Goal: Task Accomplishment & Management: Manage account settings

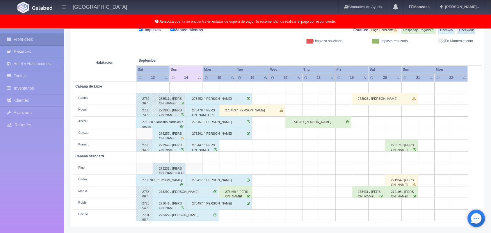
scroll to position [81, 0]
click at [204, 169] on td at bounding box center [211, 168] width 17 height 12
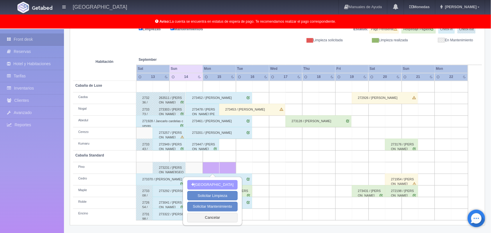
click at [201, 185] on button "[GEOGRAPHIC_DATA]" at bounding box center [212, 185] width 50 height 10
type input "15-09-2025"
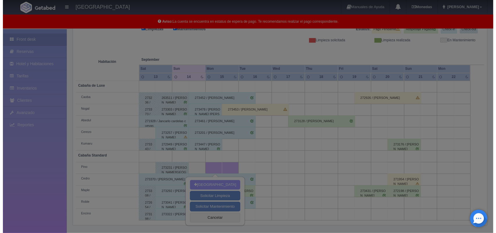
scroll to position [80, 0]
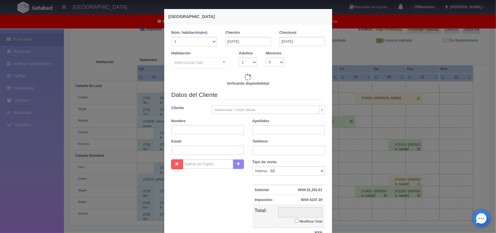
checkbox input "false"
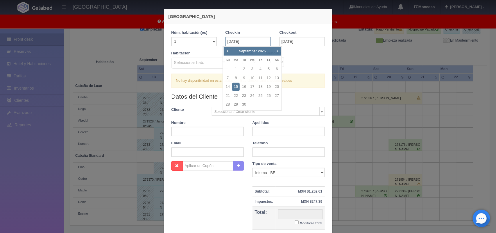
click at [252, 44] on input "[DATE]" at bounding box center [247, 41] width 45 height 9
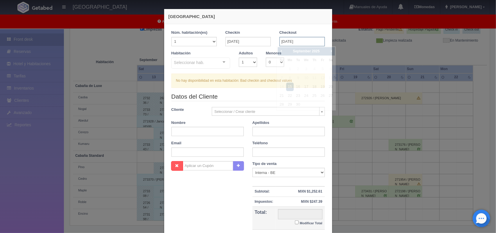
click at [294, 45] on input "[DATE]" at bounding box center [302, 41] width 45 height 9
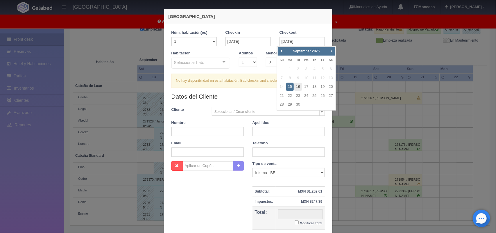
click at [300, 85] on link "16" at bounding box center [298, 87] width 8 height 8
type input "16-09-2025"
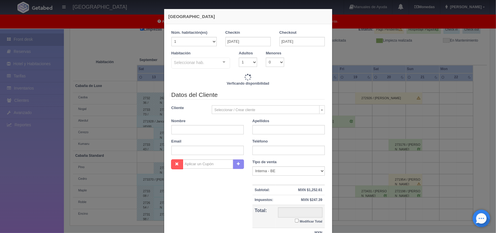
checkbox input "false"
type input "1500.00"
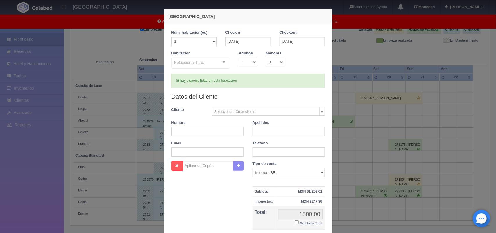
checkbox input "false"
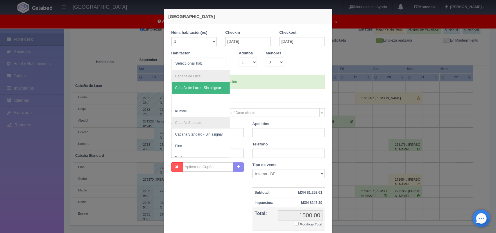
click at [220, 61] on div "Cabaña de Luxe Cabaña de Luxe - Sin asignar Kumaru Cabaña Standard Cabaña Stand…" at bounding box center [200, 64] width 59 height 13
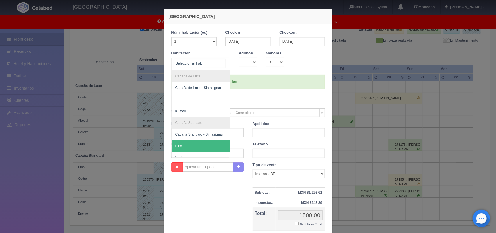
click at [203, 143] on span "Pino" at bounding box center [201, 146] width 58 height 12
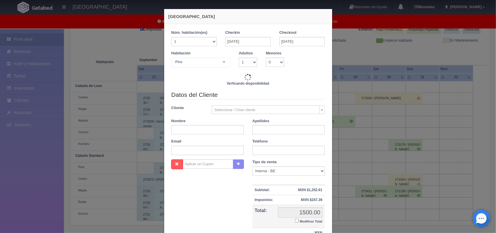
checkbox input "false"
type input "1500.00"
checkbox input "false"
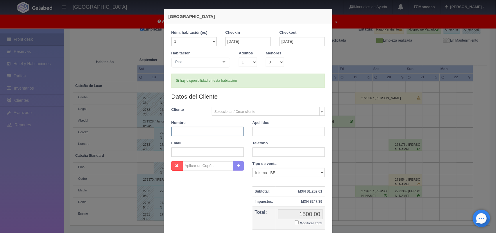
click at [198, 131] on input "text" at bounding box center [207, 131] width 72 height 9
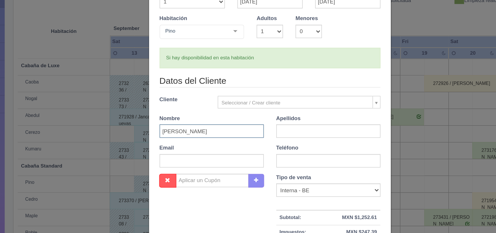
type input "[PERSON_NAME]"
click at [266, 133] on input "text" at bounding box center [289, 131] width 72 height 9
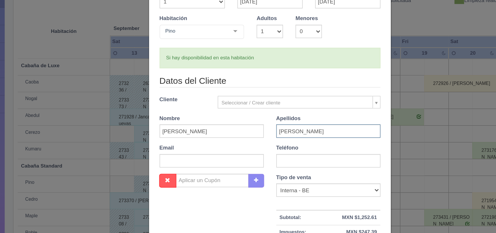
type input "Rodriguez Olimedo"
click at [266, 151] on input "text" at bounding box center [289, 151] width 72 height 9
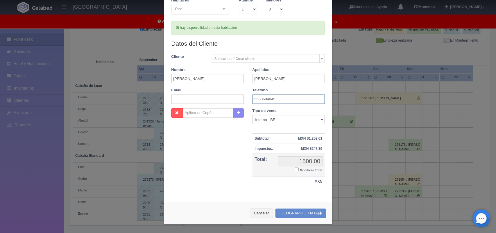
scroll to position [53, 0]
type input "5563694045"
click at [310, 212] on button "[GEOGRAPHIC_DATA]" at bounding box center [300, 213] width 51 height 10
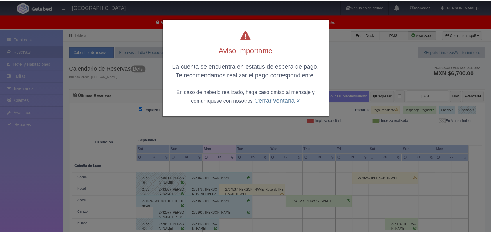
scroll to position [58, 0]
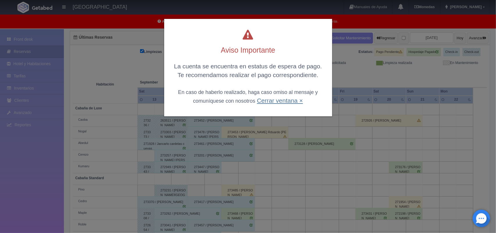
click at [278, 99] on link "Cerrar ventana ×" at bounding box center [280, 100] width 46 height 7
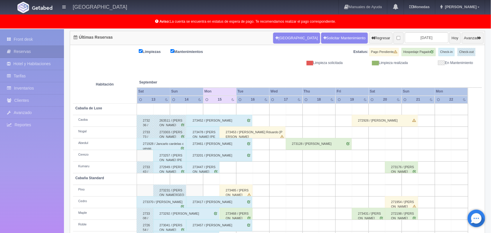
click at [236, 196] on div "273417 / [PERSON_NAME]" at bounding box center [219, 202] width 66 height 12
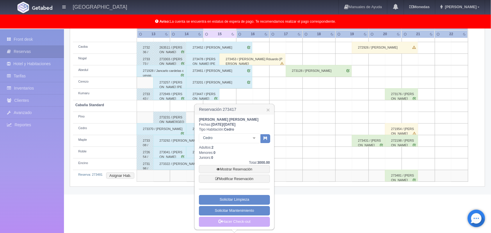
scroll to position [131, 0]
click at [242, 166] on link "Mostrar Reservación" at bounding box center [234, 169] width 71 height 8
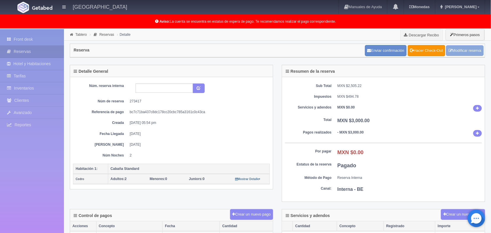
click at [461, 52] on link "Modificar reserva" at bounding box center [464, 50] width 37 height 11
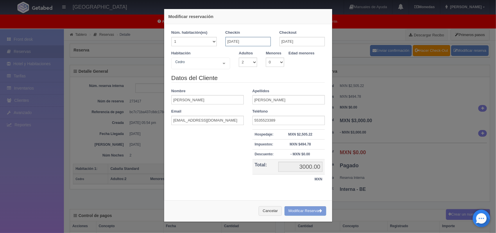
click at [238, 41] on input "[DATE]" at bounding box center [247, 41] width 45 height 9
click at [224, 85] on link "14" at bounding box center [228, 87] width 8 height 8
checkbox input "false"
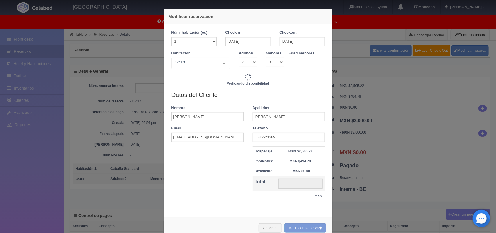
type input "3000.00"
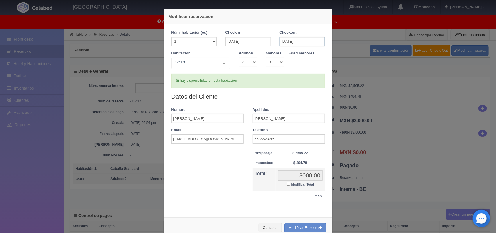
click at [282, 39] on input "[DATE]" at bounding box center [302, 41] width 45 height 9
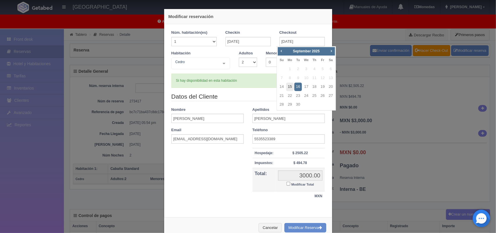
click at [291, 84] on link "15" at bounding box center [290, 87] width 8 height 8
type input "[DATE]"
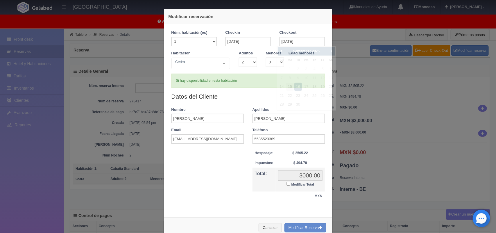
checkbox input "false"
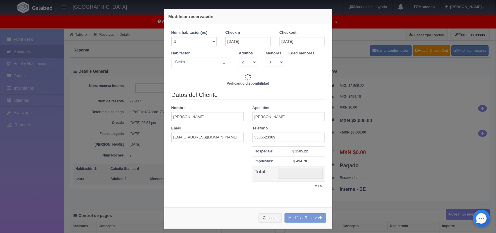
type input "1500.00"
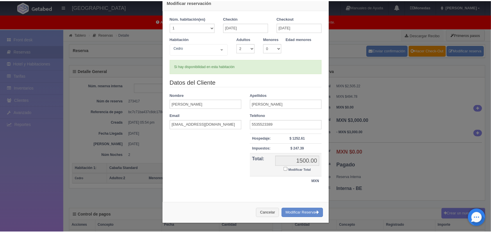
scroll to position [15, 0]
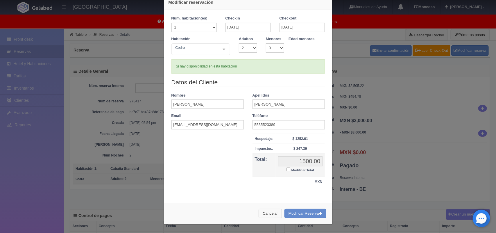
click at [265, 217] on button "Cancelar" at bounding box center [270, 214] width 23 height 10
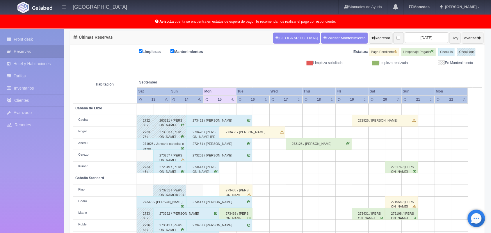
scroll to position [58, 0]
click at [240, 193] on div "273485 / [PERSON_NAME]" at bounding box center [235, 191] width 33 height 12
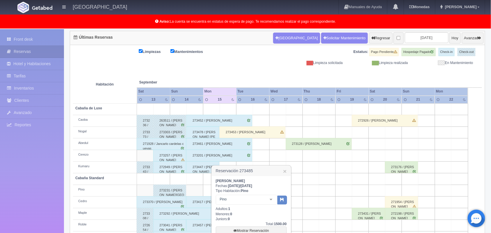
scroll to position [120, 0]
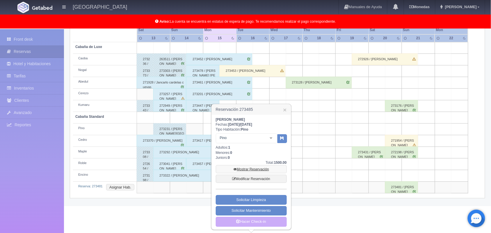
click at [254, 170] on link "Mostrar Reservación" at bounding box center [251, 169] width 71 height 8
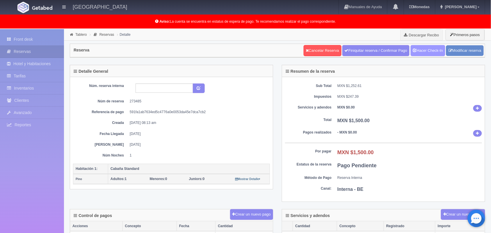
click at [436, 46] on link "Hacer Check-In" at bounding box center [427, 50] width 35 height 11
click at [463, 49] on link "Modificar reserva" at bounding box center [464, 50] width 37 height 11
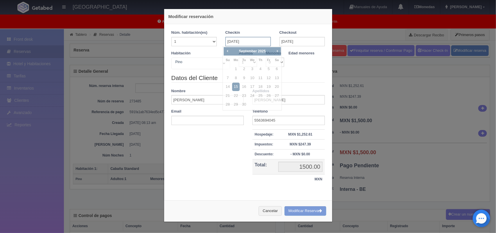
click at [247, 41] on input "15-09-2025" at bounding box center [247, 41] width 45 height 9
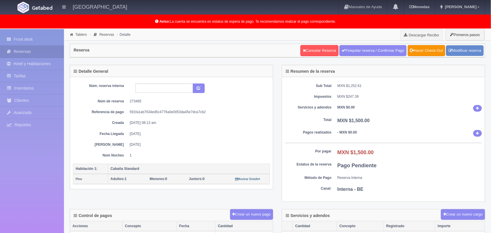
click at [225, 87] on div at bounding box center [197, 88] width 133 height 10
click at [465, 51] on link "Modificar reserva" at bounding box center [464, 50] width 37 height 11
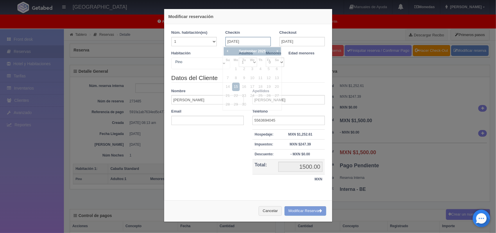
click at [241, 39] on input "[DATE]" at bounding box center [247, 41] width 45 height 9
click at [226, 88] on link "14" at bounding box center [228, 87] width 8 height 8
type input "[DATE]"
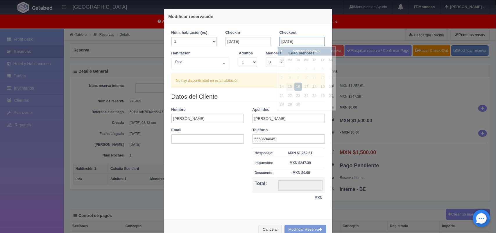
click at [285, 40] on input "[DATE]" at bounding box center [302, 41] width 45 height 9
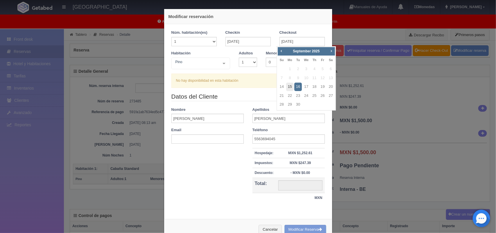
click at [291, 86] on link "15" at bounding box center [290, 87] width 8 height 8
type input "[DATE]"
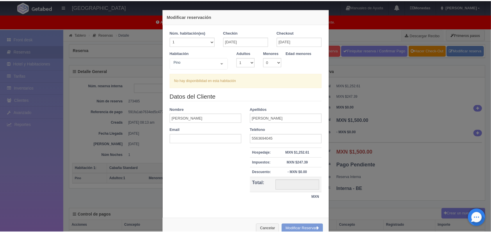
scroll to position [17, 0]
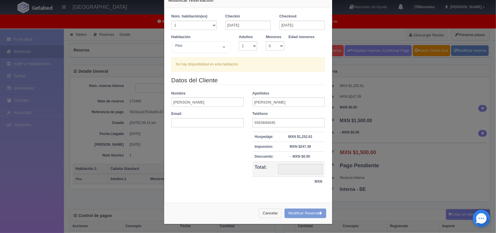
click at [269, 214] on button "Cancelar" at bounding box center [270, 213] width 23 height 10
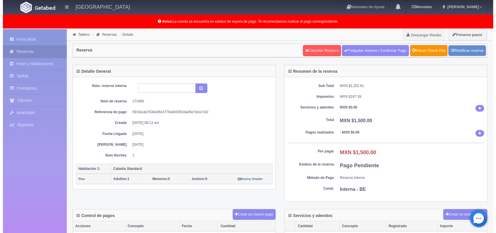
scroll to position [0, 0]
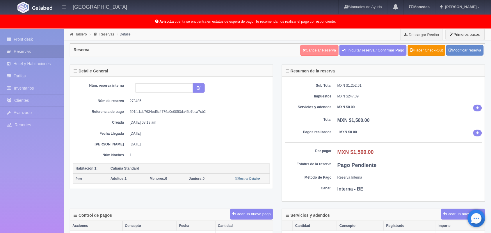
click at [314, 48] on link "Cancelar Reserva" at bounding box center [319, 50] width 38 height 11
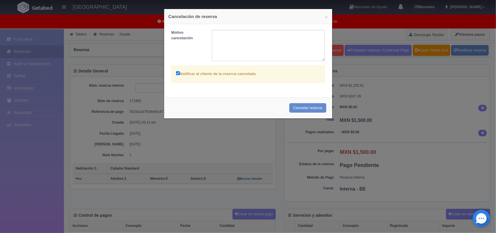
click at [176, 73] on input "Notificar al cliente de la reserva cancelada" at bounding box center [178, 73] width 4 height 4
checkbox input "false"
click at [303, 105] on button "Cancelar reserva" at bounding box center [307, 108] width 37 height 10
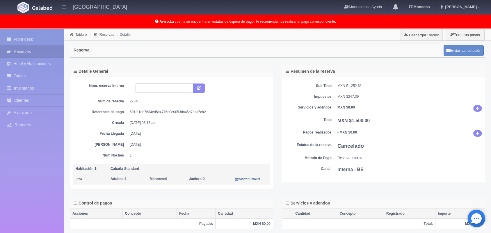
scroll to position [0, 0]
drag, startPoint x: 21, startPoint y: 32, endPoint x: 24, endPoint y: 38, distance: 7.0
click at [24, 38] on div "Front desk Reservas Hotel y Habitaciones Tarifas Inventarios Clientes Avanzado …" at bounding box center [32, 145] width 64 height 233
click at [24, 38] on link "Front desk" at bounding box center [32, 39] width 64 height 12
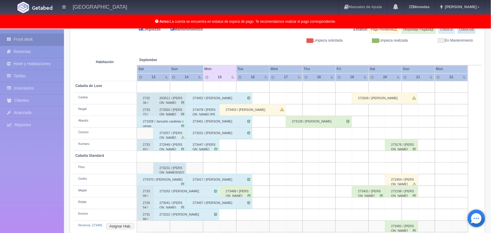
scroll to position [92, 0]
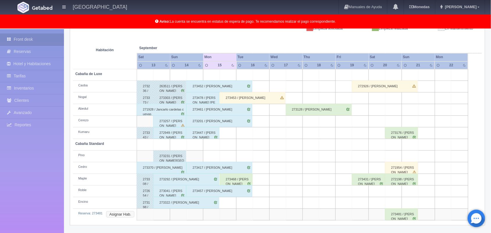
click at [118, 215] on button "Asignar Hab." at bounding box center [120, 214] width 28 height 6
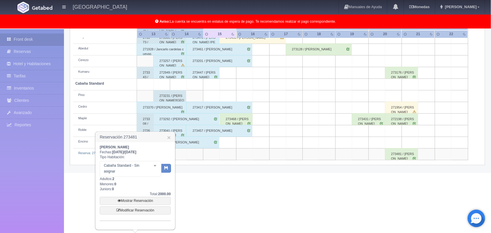
scroll to position [150, 0]
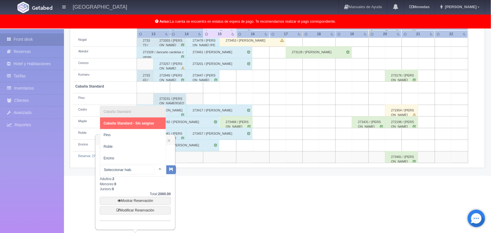
click at [154, 169] on div at bounding box center [160, 168] width 12 height 9
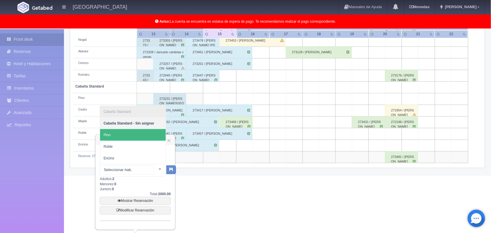
click at [151, 130] on span "Pino" at bounding box center [133, 135] width 66 height 12
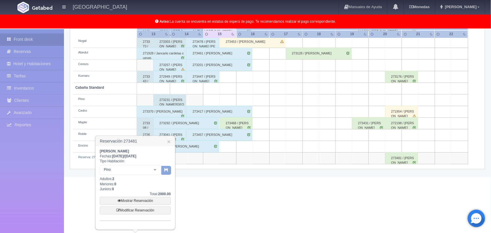
click at [166, 171] on button "button" at bounding box center [166, 170] width 10 height 9
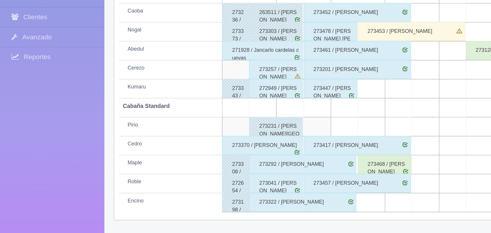
scroll to position [79, 0]
